Goal: Transaction & Acquisition: Book appointment/travel/reservation

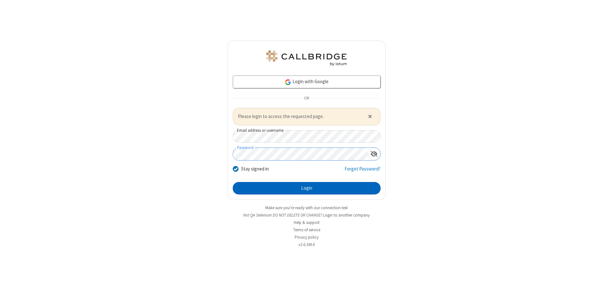
click at [307, 188] on button "Login" at bounding box center [307, 188] width 148 height 13
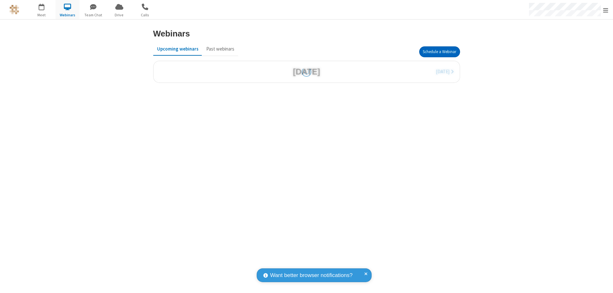
click at [439, 52] on button "Schedule a Webinar" at bounding box center [439, 51] width 41 height 11
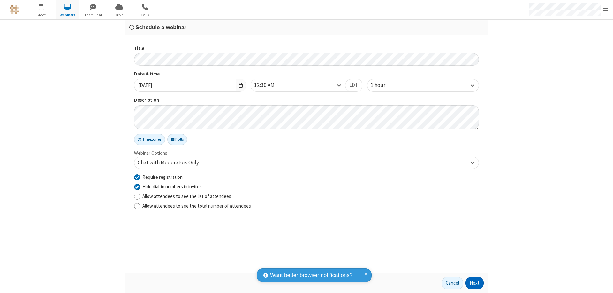
click at [475, 283] on button "Next" at bounding box center [475, 282] width 18 height 13
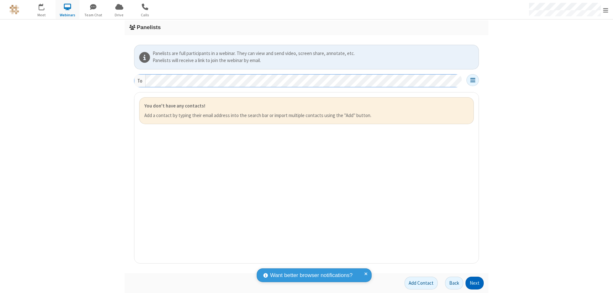
click at [475, 283] on button "Next" at bounding box center [475, 282] width 18 height 13
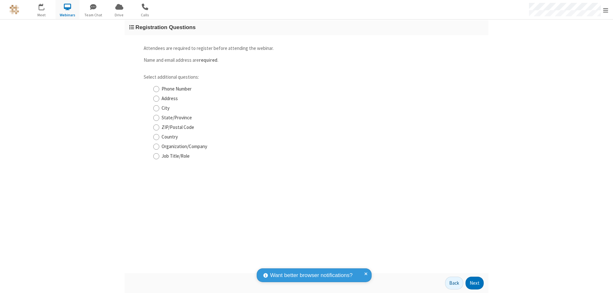
click at [156, 89] on input "Phone Number" at bounding box center [156, 89] width 6 height 7
checkbox input "true"
click at [475, 283] on button "Next" at bounding box center [475, 282] width 18 height 13
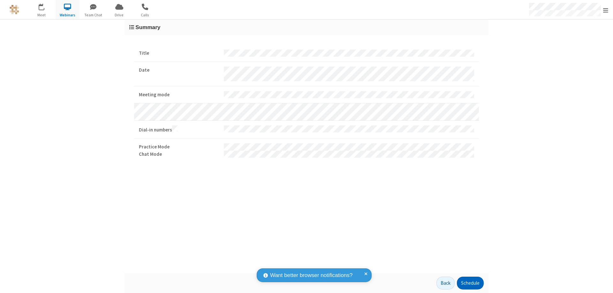
click at [470, 283] on button "Schedule" at bounding box center [470, 282] width 27 height 13
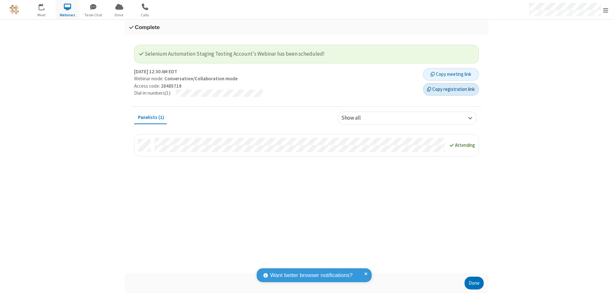
click at [451, 89] on button "Copy registration link" at bounding box center [451, 89] width 56 height 13
click at [474, 283] on button "Done" at bounding box center [474, 282] width 19 height 13
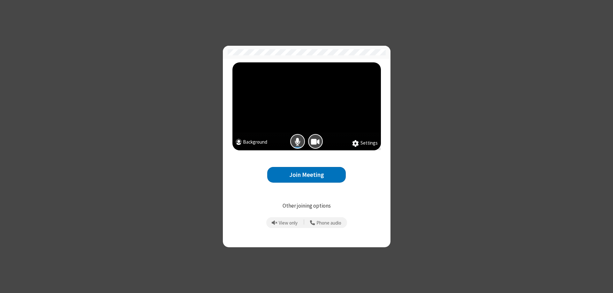
click at [307, 174] on button "Join Meeting" at bounding box center [306, 175] width 79 height 16
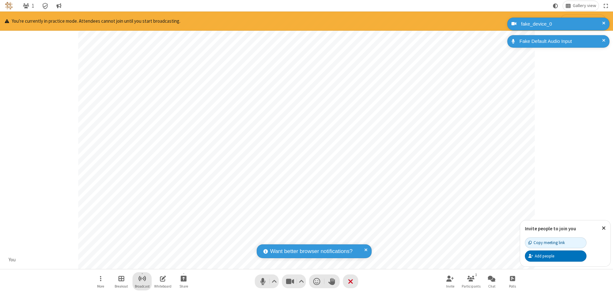
click at [142, 278] on span "Start broadcast" at bounding box center [142, 278] width 8 height 8
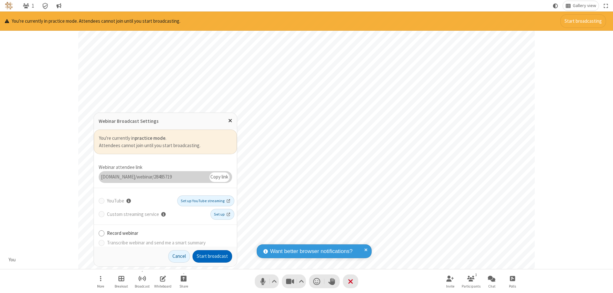
click at [212, 256] on button "Start broadcast" at bounding box center [213, 256] width 40 height 13
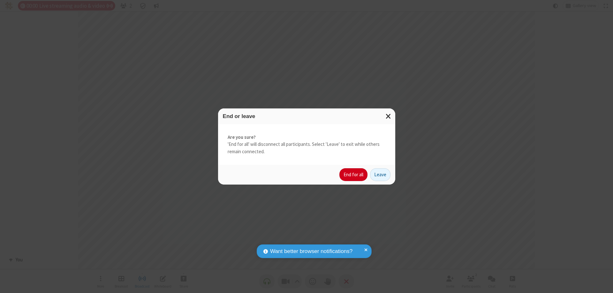
click at [354, 174] on button "End for all" at bounding box center [354, 174] width 28 height 13
